Goal: Information Seeking & Learning: Learn about a topic

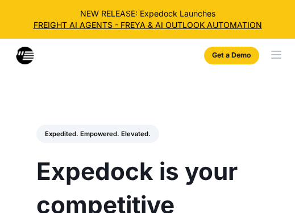
select select
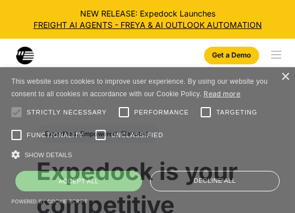
click at [277, 56] on div "menu" at bounding box center [279, 55] width 32 height 32
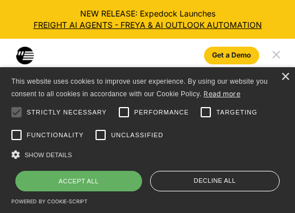
click at [113, 181] on div "Accept all" at bounding box center [78, 181] width 127 height 20
checkbox input "true"
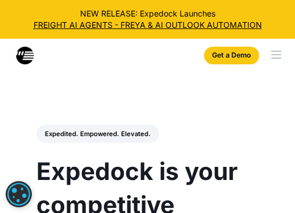
click at [277, 60] on div "menu" at bounding box center [279, 55] width 32 height 32
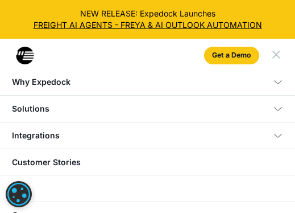
scroll to position [171, 0]
click at [23, 57] on img at bounding box center [25, 56] width 18 height 18
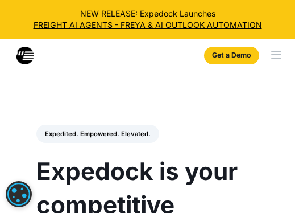
select select
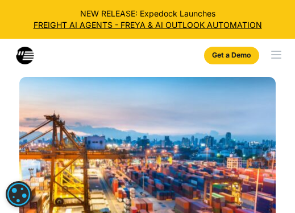
scroll to position [1707, 0]
